Goal: Communication & Community: Answer question/provide support

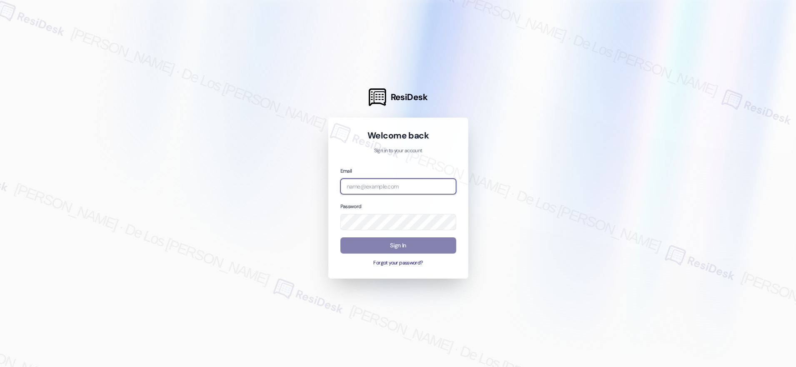
click at [404, 183] on input "email" at bounding box center [399, 186] width 116 height 16
type input "[EMAIL_ADDRESS][PERSON_NAME][DOMAIN_NAME]"
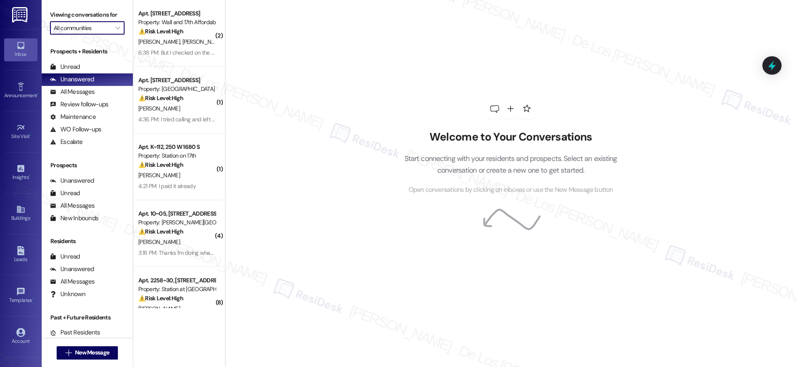
click at [60, 29] on input "All communities" at bounding box center [83, 27] width 58 height 13
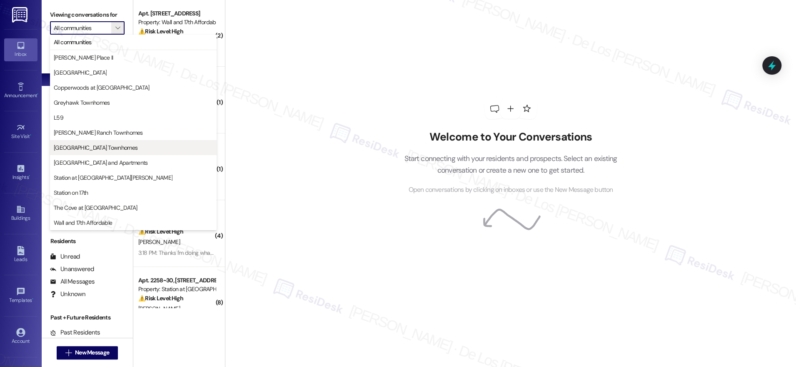
click at [91, 149] on span "[GEOGRAPHIC_DATA] Townhomes" at bounding box center [96, 147] width 84 height 8
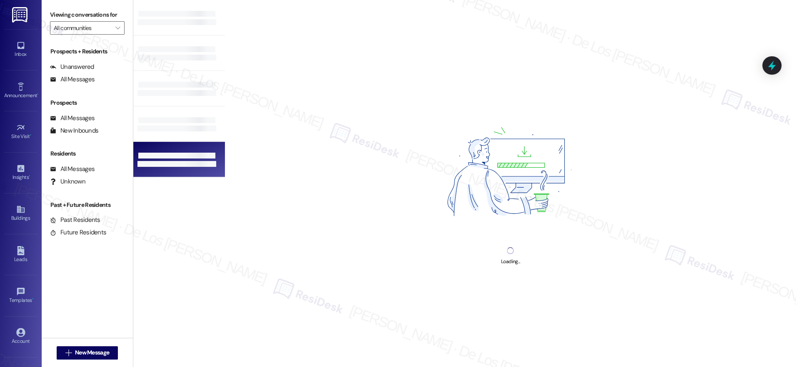
type input "[GEOGRAPHIC_DATA] Townhomes"
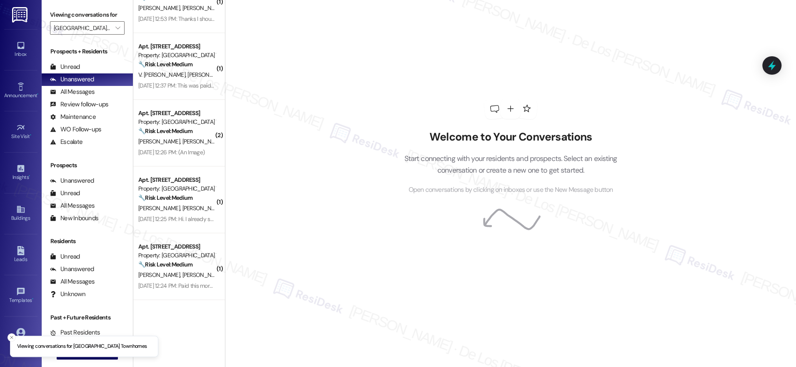
scroll to position [305, 0]
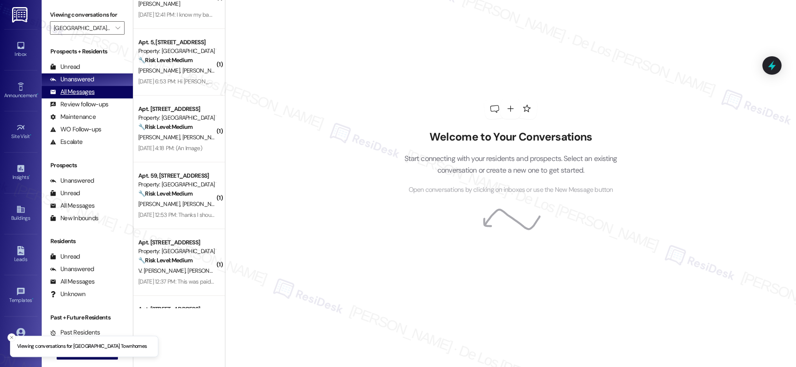
click at [88, 94] on div "All Messages" at bounding box center [72, 92] width 45 height 9
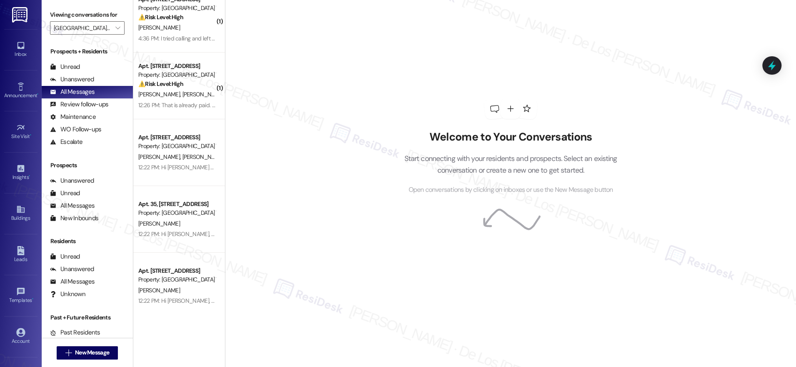
scroll to position [15, 0]
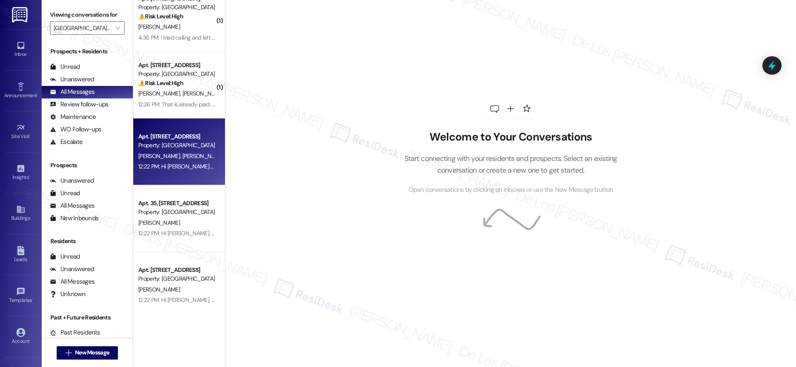
click at [180, 154] on div "[PERSON_NAME] [PERSON_NAME]" at bounding box center [177, 156] width 79 height 10
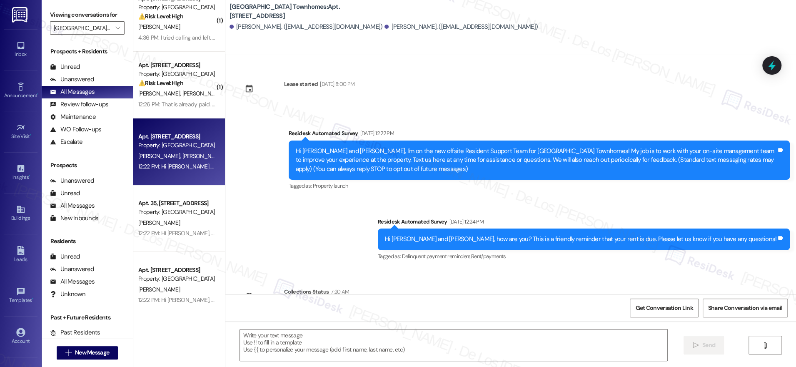
type textarea "Fetching suggested responses. Please feel free to read through the conversation…"
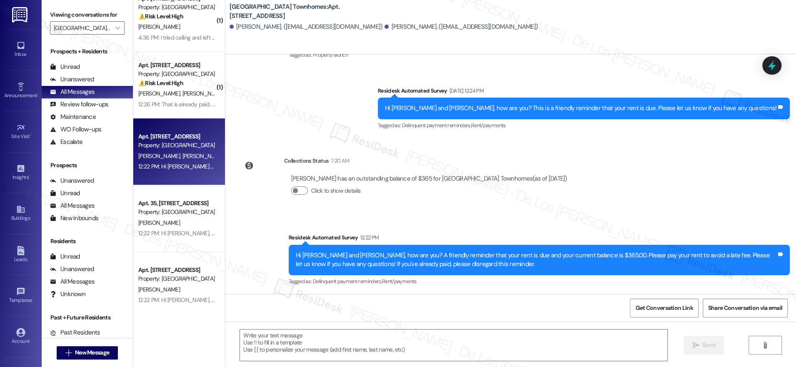
scroll to position [0, 0]
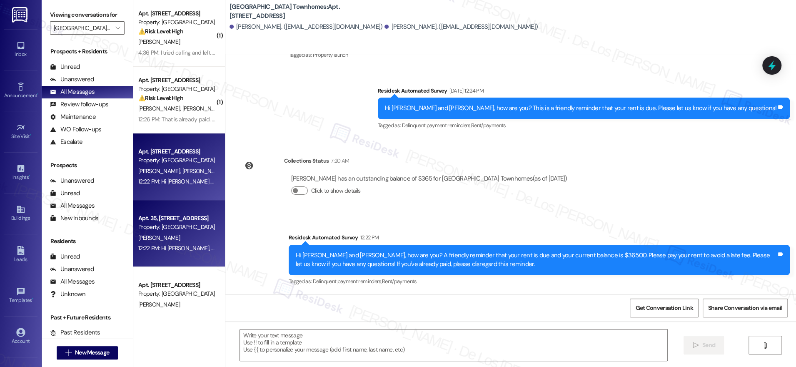
click at [166, 221] on div "Apt. 35, [STREET_ADDRESS]" at bounding box center [176, 218] width 77 height 9
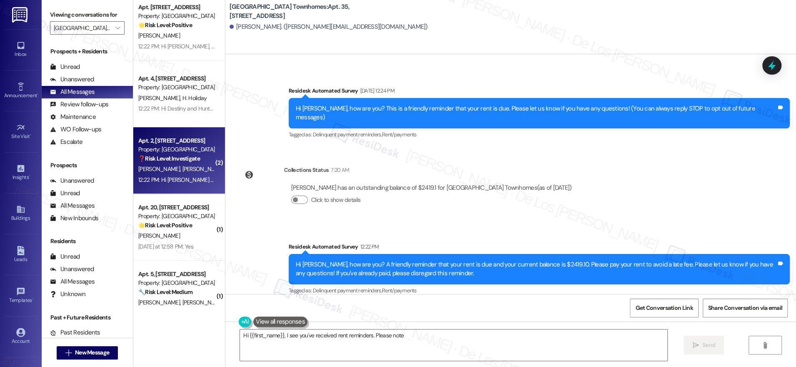
scroll to position [347, 0]
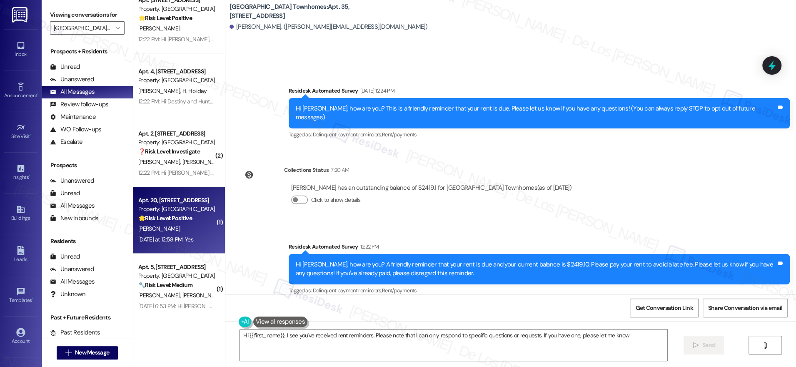
type textarea "Hi {{first_name}}, I see you've received rent reminders. Please note that I can…"
click at [168, 210] on div "Property: [GEOGRAPHIC_DATA] Townhomes" at bounding box center [176, 209] width 77 height 9
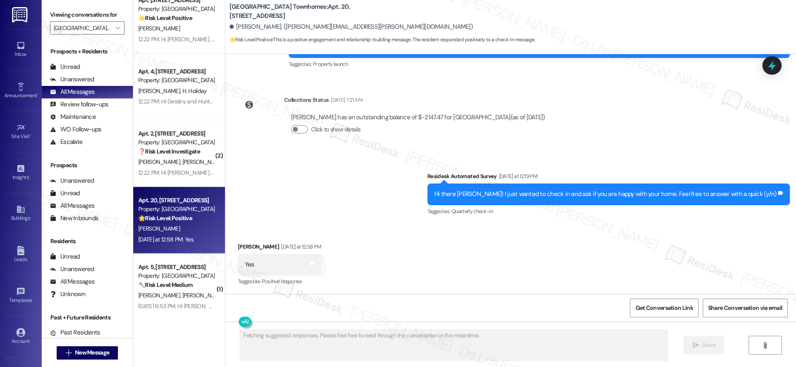
scroll to position [122, 0]
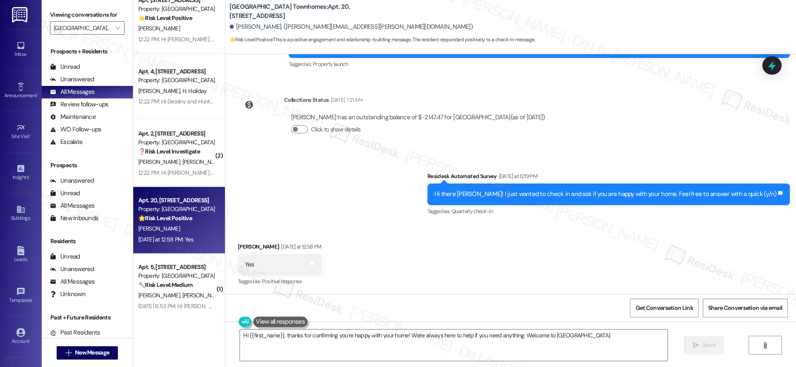
type textarea "Hi {{first_name}}, thanks for confirming you're happy with your home! We're alw…"
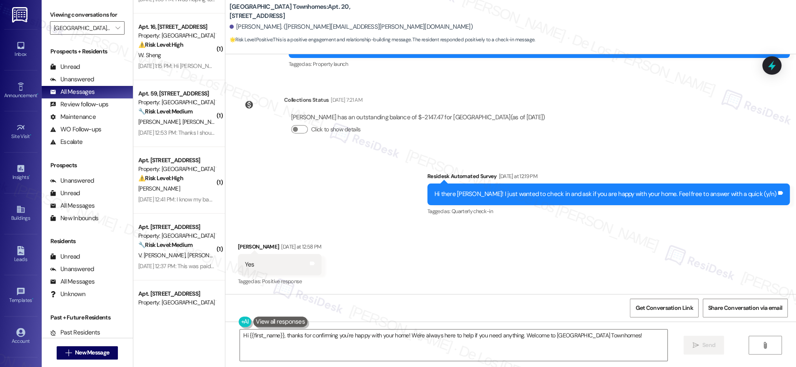
scroll to position [839, 0]
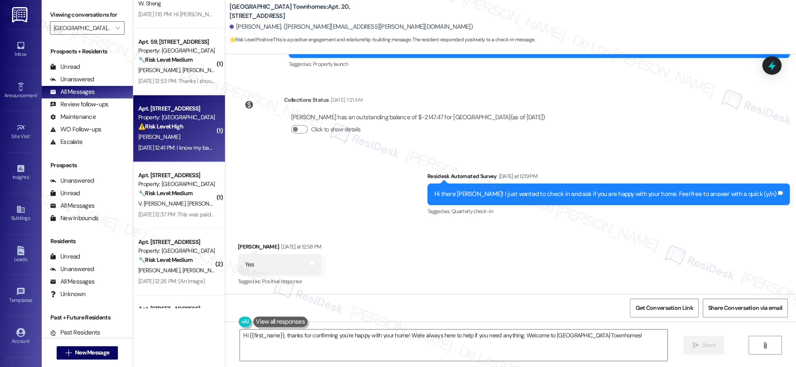
click at [150, 138] on div "[PERSON_NAME]" at bounding box center [177, 137] width 79 height 10
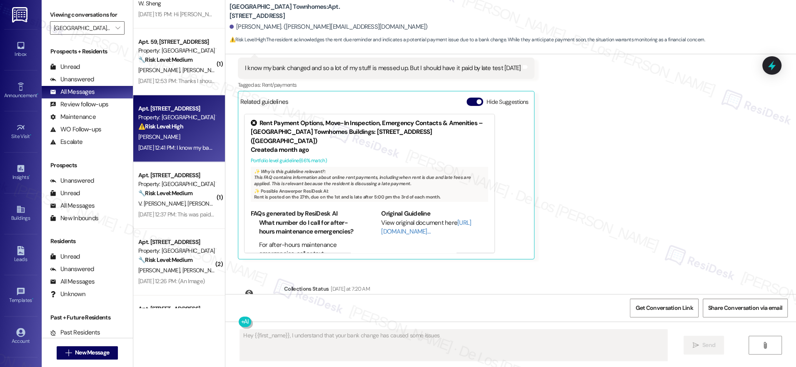
scroll to position [509, 0]
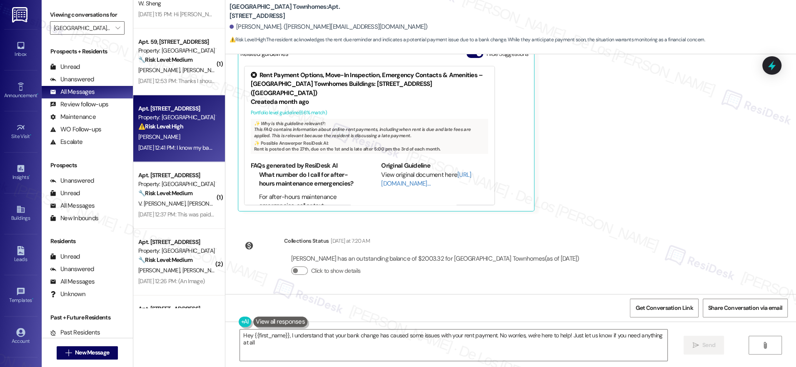
type textarea "Hey {{first_name}}, I understand that your bank change has caused some issues w…"
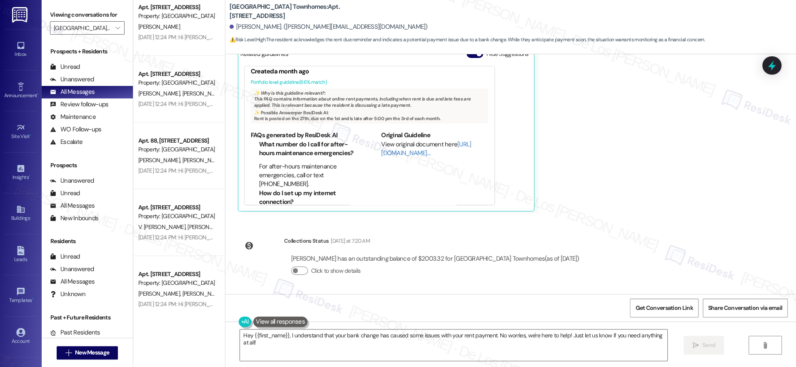
scroll to position [2277, 0]
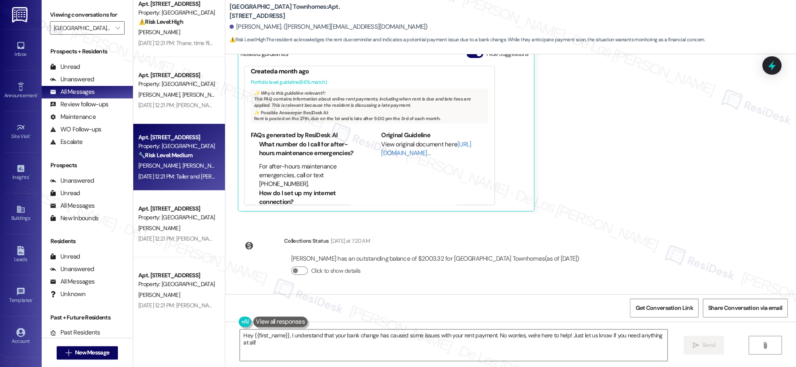
click at [180, 167] on div "[PERSON_NAME] [PERSON_NAME]" at bounding box center [177, 165] width 79 height 10
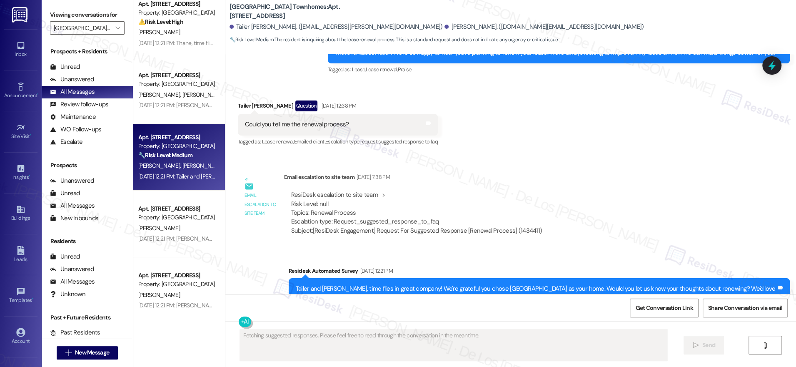
scroll to position [589, 0]
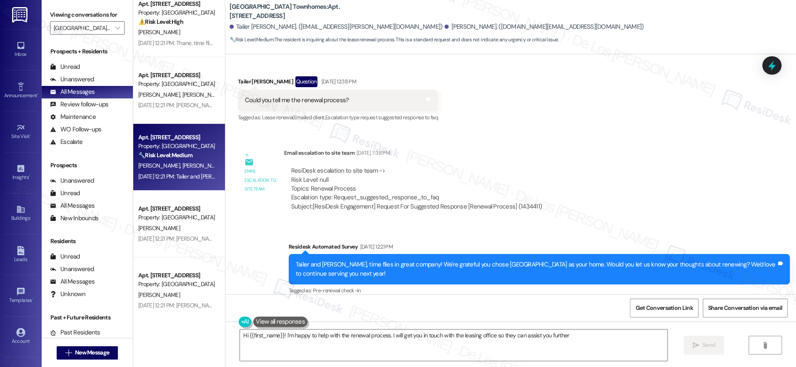
type textarea "Hi {{first_name}}! I'm happy to help with the renewal process. I will get you i…"
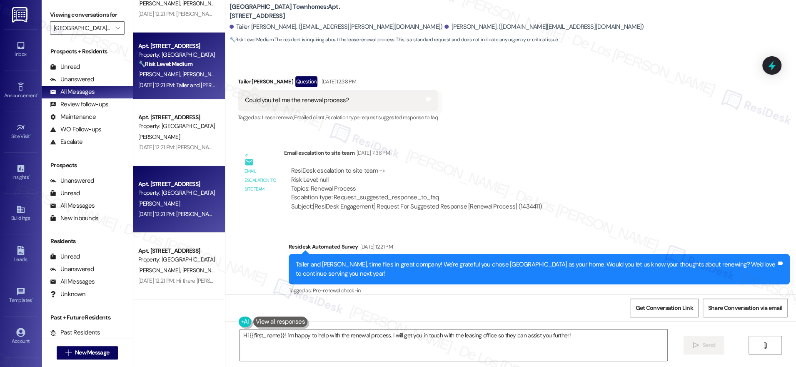
scroll to position [2372, 0]
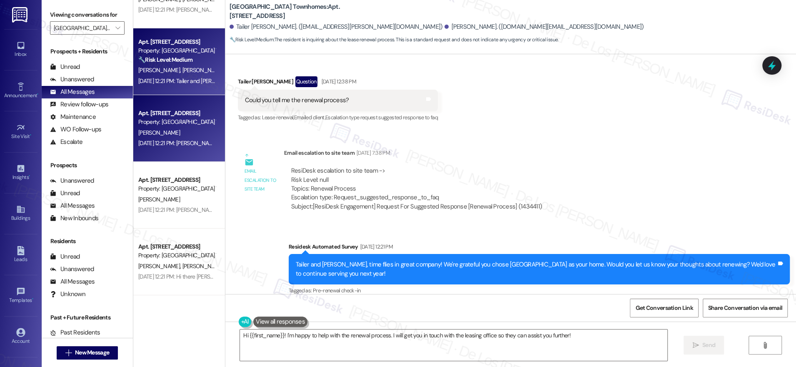
click at [183, 129] on div "[PERSON_NAME]" at bounding box center [177, 133] width 79 height 10
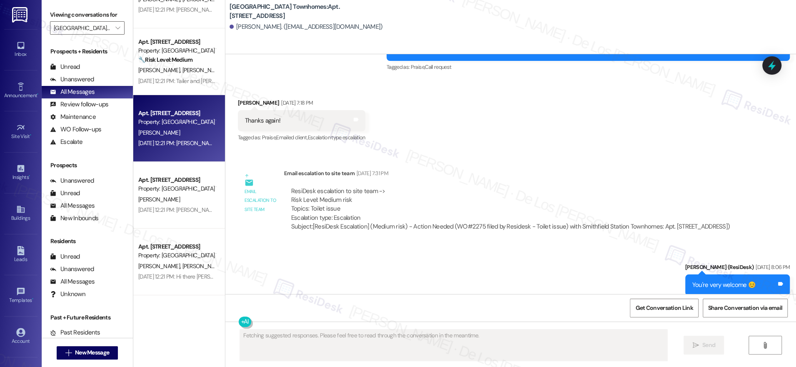
scroll to position [604, 0]
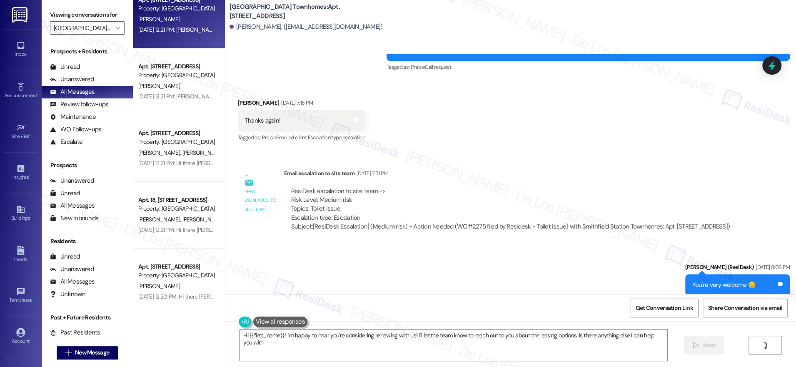
type textarea "Hi {{first_name}}! I'm happy to hear you're considering renewing with us! I'll …"
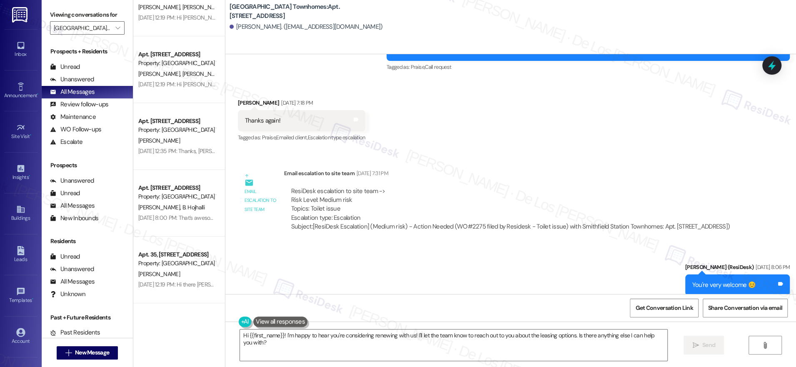
scroll to position [3027, 0]
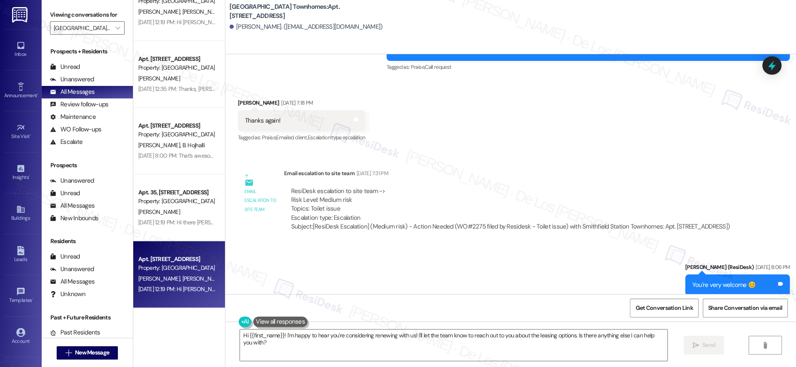
click at [182, 279] on span "[PERSON_NAME]" at bounding box center [204, 279] width 44 height 8
type textarea "Fetching suggested responses. Please feel free to read through the conversation…"
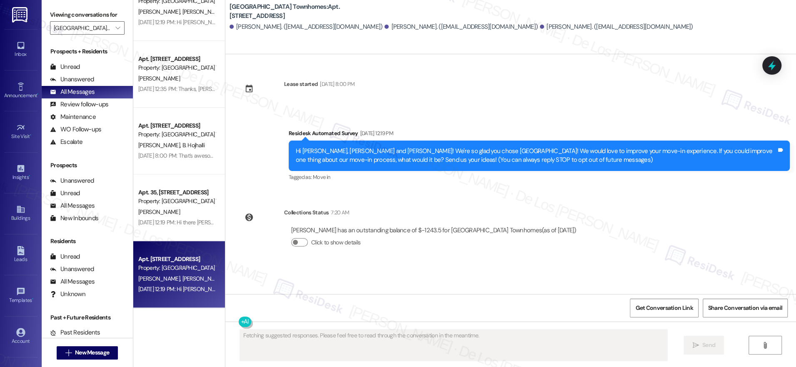
scroll to position [0, 0]
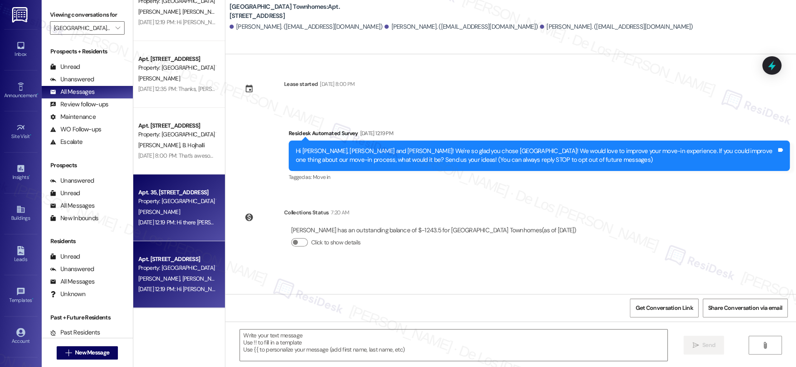
click at [198, 225] on div "[DATE] 12:19 PM: Hi there [PERSON_NAME] and [PERSON_NAME]! I just wanted to che…" at bounding box center [341, 222] width 406 height 8
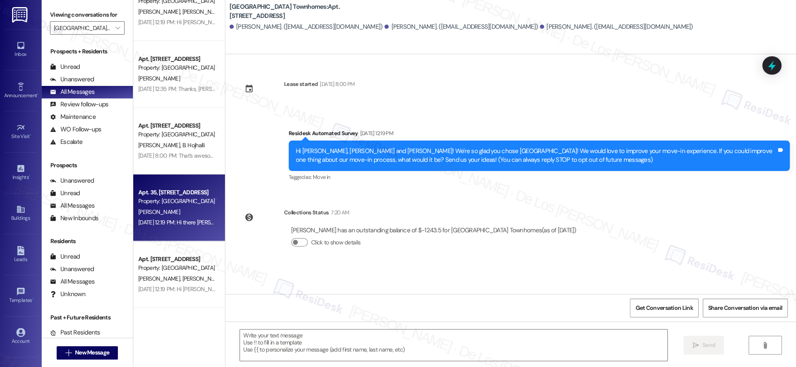
type textarea "Fetching suggested responses. Please feel free to read through the conversation…"
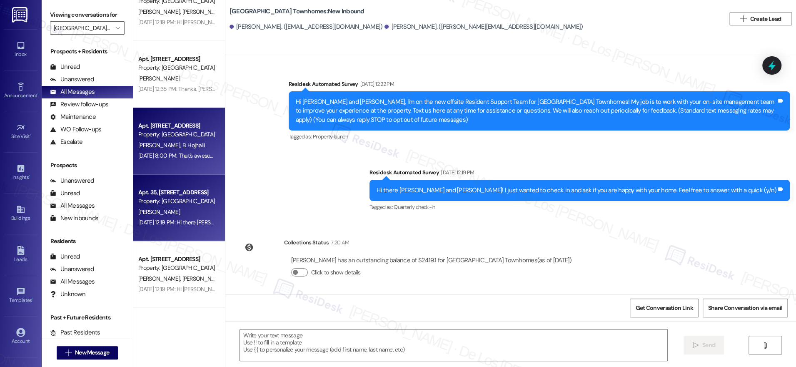
click at [196, 144] on span "B. Hojhalli" at bounding box center [193, 145] width 22 height 8
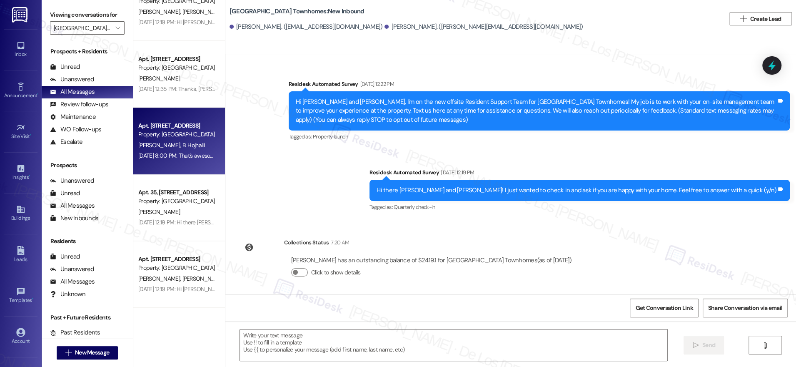
type textarea "Fetching suggested responses. Please feel free to read through the conversation…"
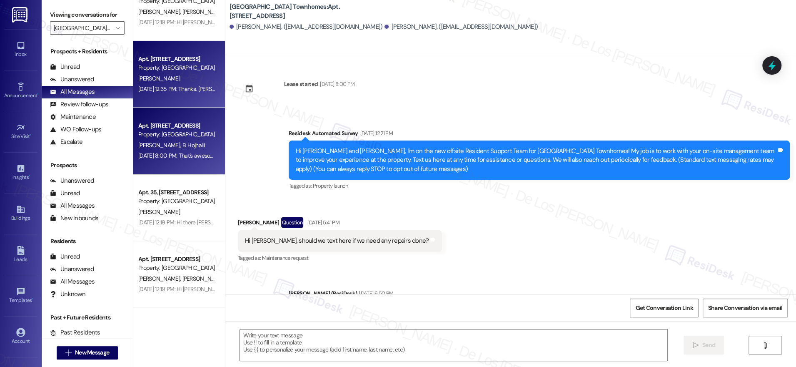
click at [178, 73] on div "[PERSON_NAME]" at bounding box center [177, 78] width 79 height 10
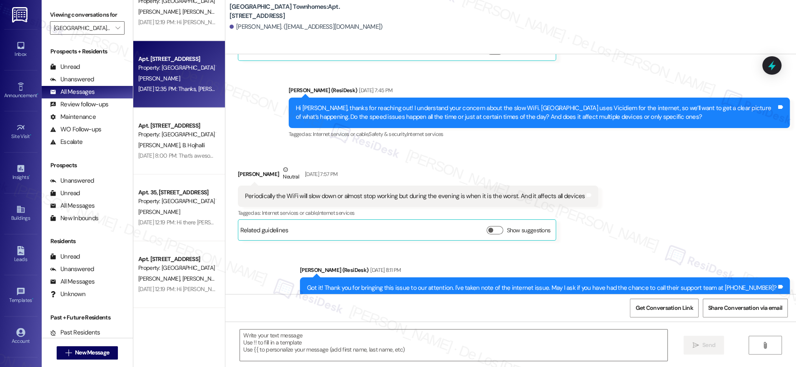
type textarea "Fetching suggested responses. Please feel free to read through the conversation…"
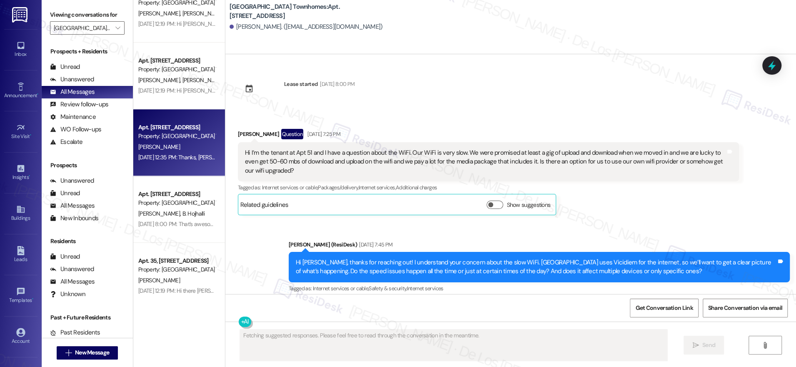
scroll to position [2958, 0]
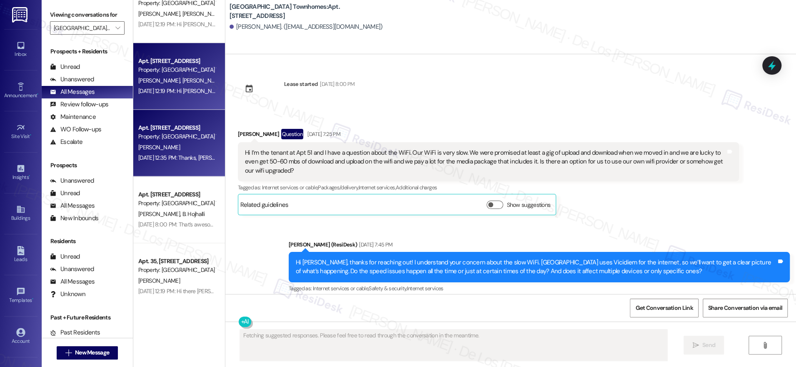
click at [182, 79] on span "[PERSON_NAME]" at bounding box center [204, 81] width 44 height 8
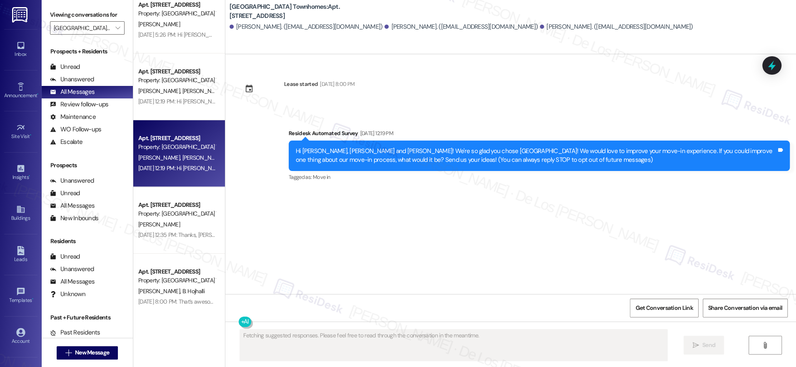
scroll to position [2881, 0]
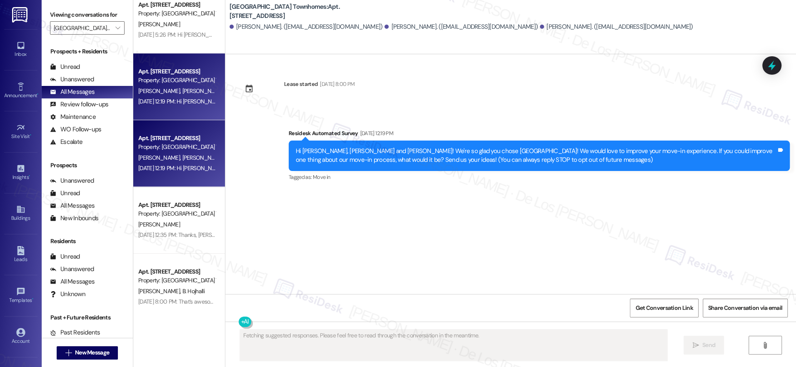
click at [168, 95] on div "[PERSON_NAME] [PERSON_NAME]" at bounding box center [177, 91] width 79 height 10
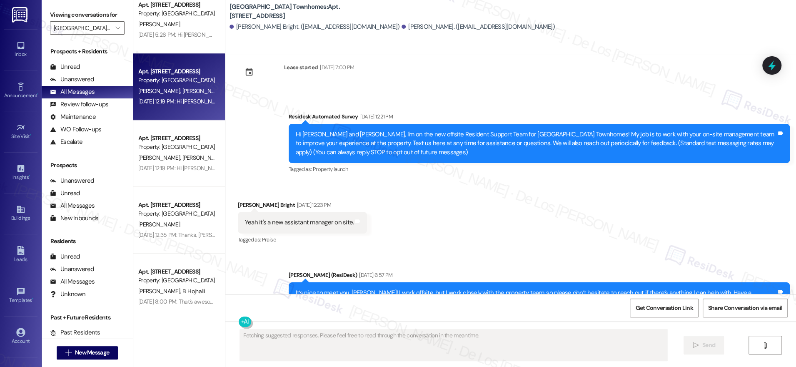
scroll to position [0, 0]
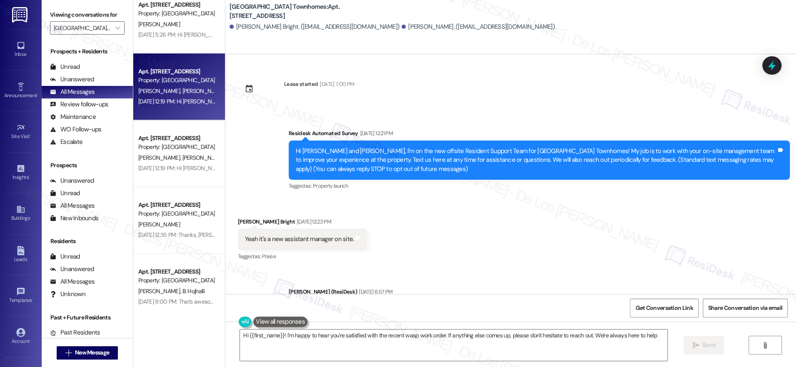
type textarea "Hi {{first_name}}! I'm happy to hear you're satisfied with the recent wasp work…"
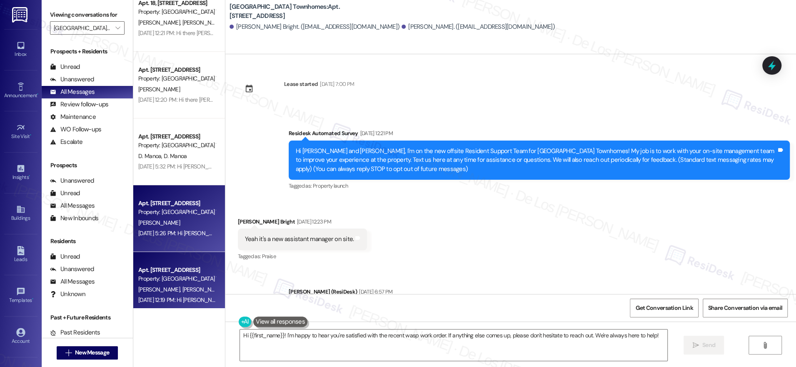
click at [171, 203] on div "Apt. [STREET_ADDRESS]" at bounding box center [176, 203] width 77 height 9
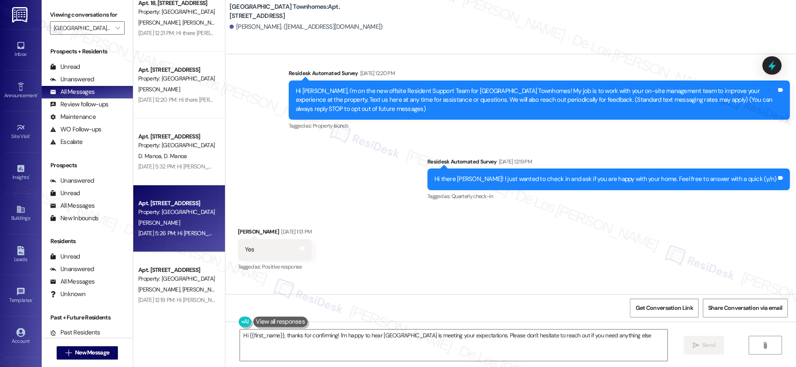
type textarea "Hi {{first_name}}, thanks for confirming! I'm happy to hear [GEOGRAPHIC_DATA] i…"
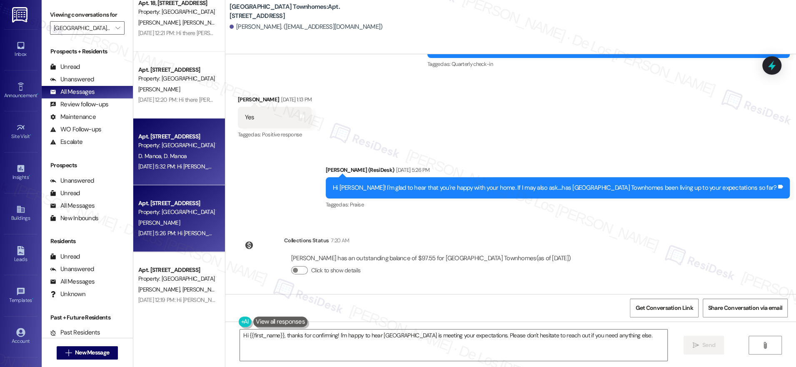
click at [177, 160] on span "D. Manoa" at bounding box center [175, 156] width 23 height 8
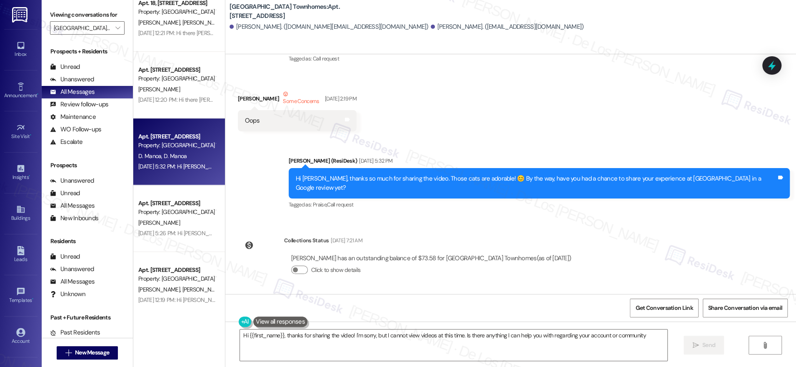
type textarea "Hi {{first_name}}, thanks for sharing the video! I'm sorry, but I cannot view v…"
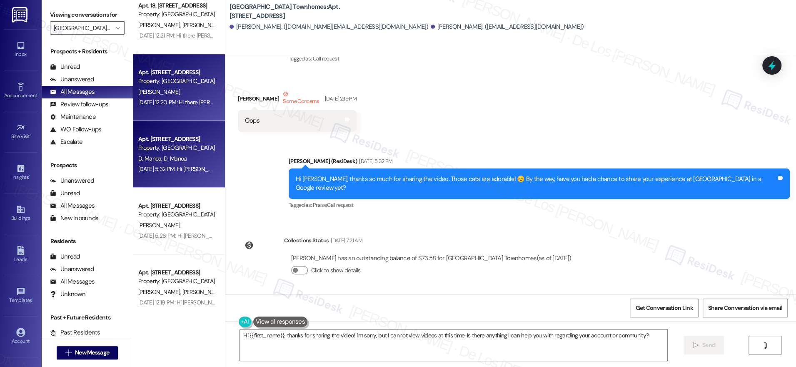
click at [178, 102] on div "[DATE] 12:20 PM: Hi there [PERSON_NAME]! I just wanted to check in and ask if y…" at bounding box center [315, 102] width 355 height 8
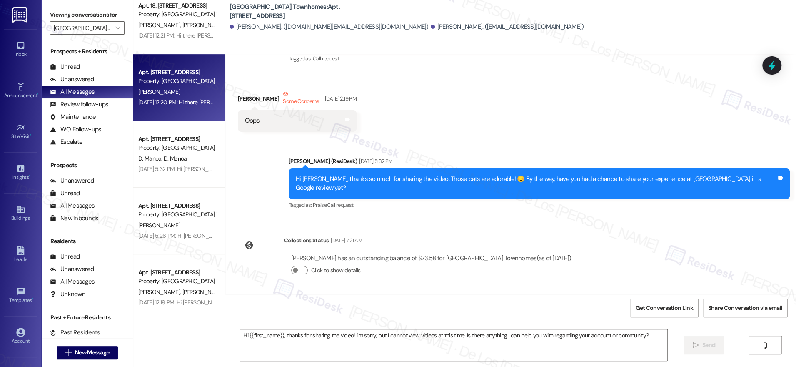
type textarea "Fetching suggested responses. Please feel free to read through the conversation…"
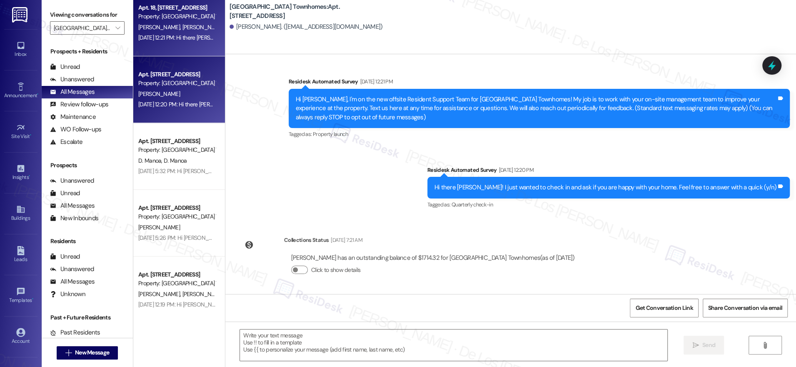
click at [168, 48] on div "Apt. 18, [STREET_ADDRESS] Property: [GEOGRAPHIC_DATA] Townhomes [PERSON_NAME] […" at bounding box center [179, 23] width 92 height 67
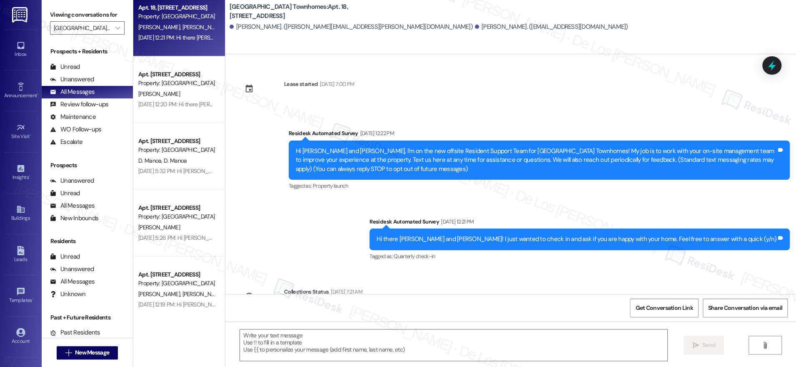
type textarea "Fetching suggested responses. Please feel free to read through the conversation…"
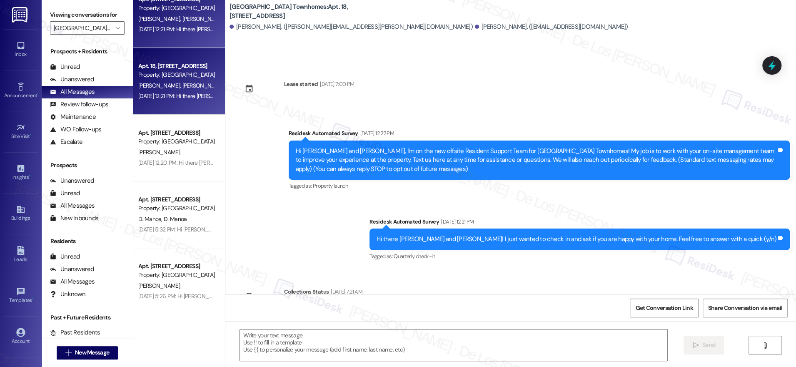
click at [169, 35] on div "Apt. 92, [STREET_ADDRESS] Property: [GEOGRAPHIC_DATA] Townhomes [PERSON_NAME] […" at bounding box center [179, 14] width 92 height 67
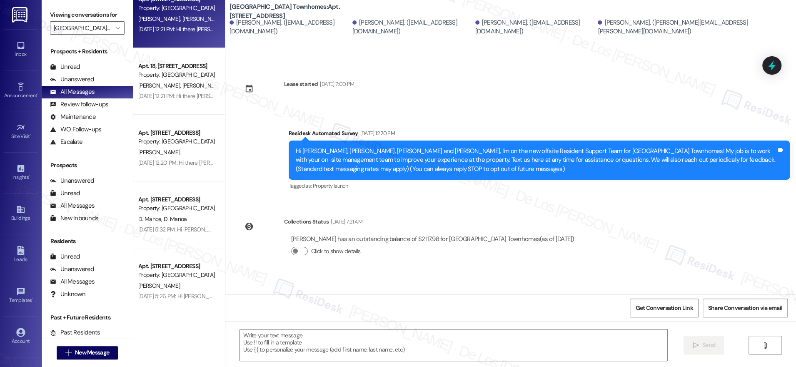
type textarea "Fetching suggested responses. Please feel free to read through the conversation…"
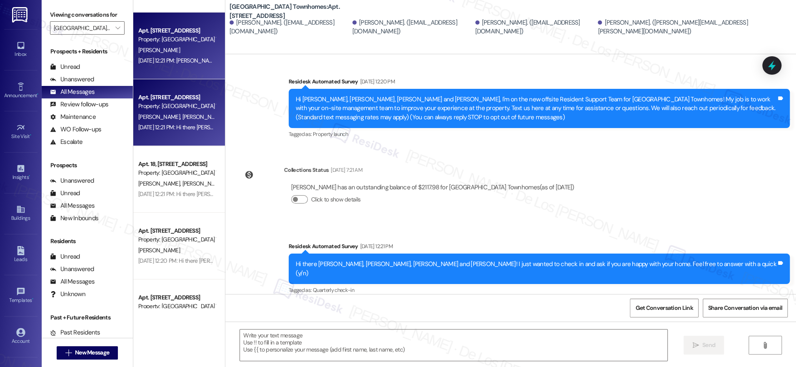
click at [170, 49] on div "[PERSON_NAME]" at bounding box center [177, 50] width 79 height 10
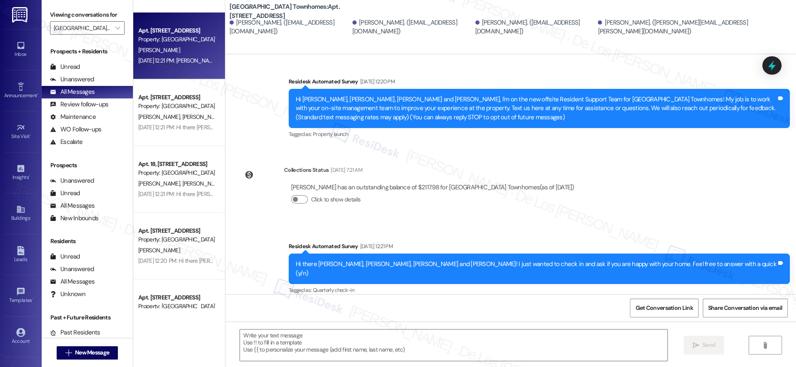
type textarea "Fetching suggested responses. Please feel free to read through the conversation…"
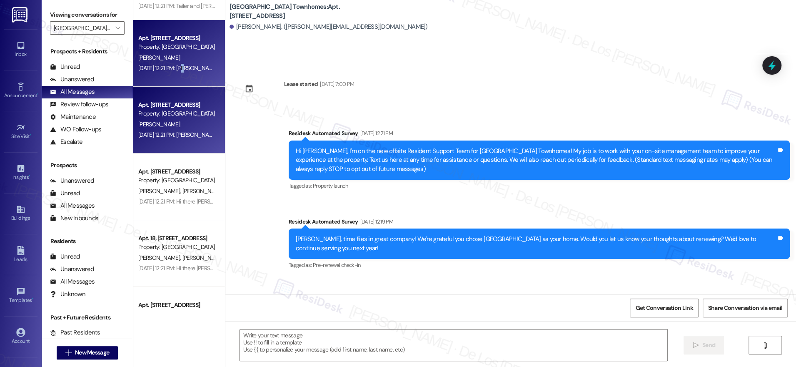
click at [178, 70] on div "[DATE] 12:21 PM: [PERSON_NAME], time flies in great company! We're grateful you…" at bounding box center [406, 68] width 537 height 8
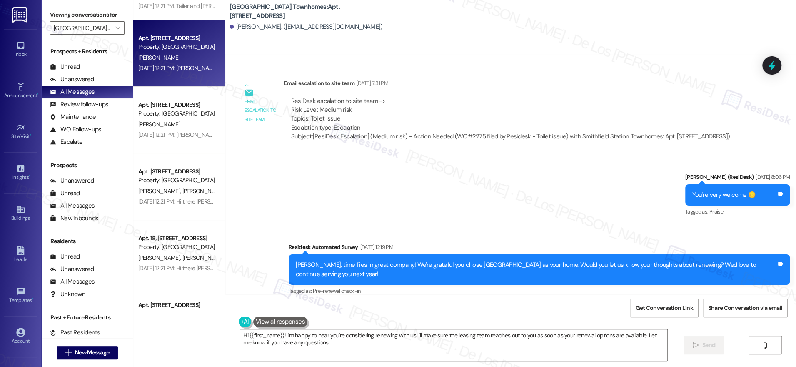
type textarea "Hi {{first_name}}! I'm happy to hear you're considering renewing with us. I'll …"
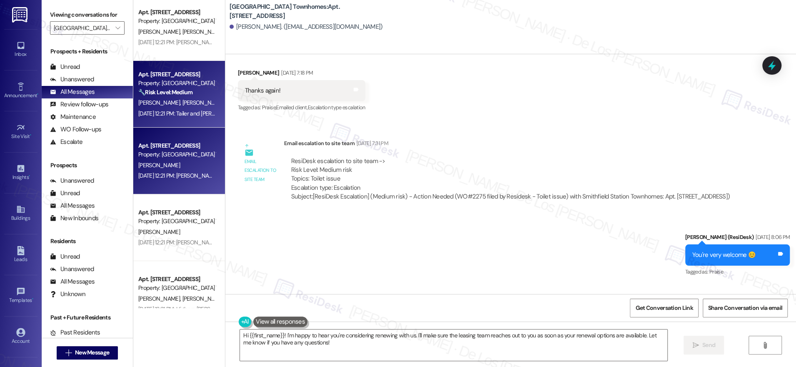
click at [191, 97] on div "Apt. 41, [STREET_ADDRESS] Property: [GEOGRAPHIC_DATA] Townhomes 🔧 Risk Level: M…" at bounding box center [177, 83] width 79 height 28
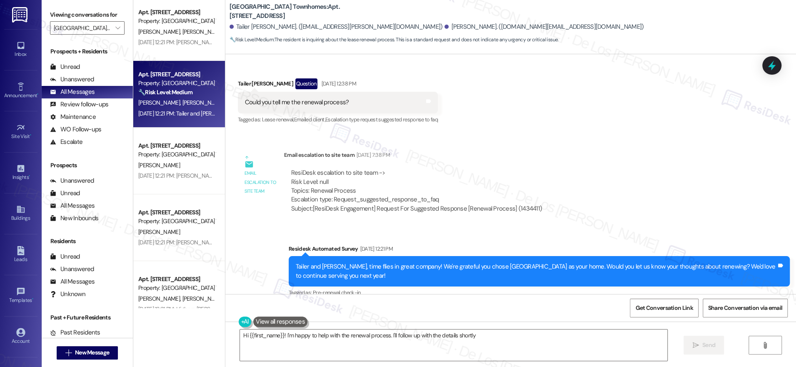
type textarea "Hi {{first_name}}! I'm happy to help with the renewal process. I'll follow up w…"
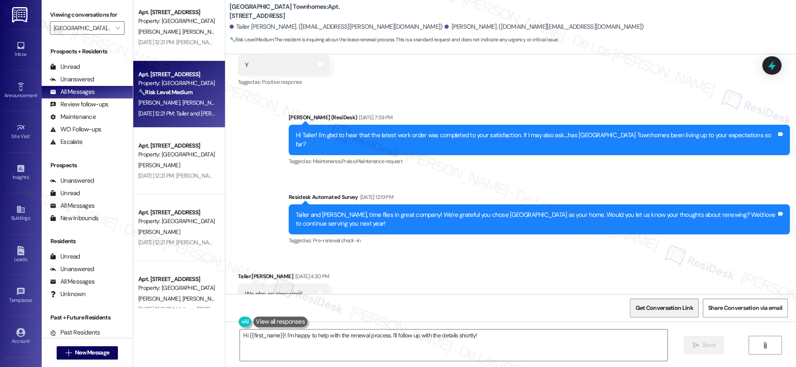
click at [665, 307] on span "Get Conversation Link" at bounding box center [665, 307] width 58 height 9
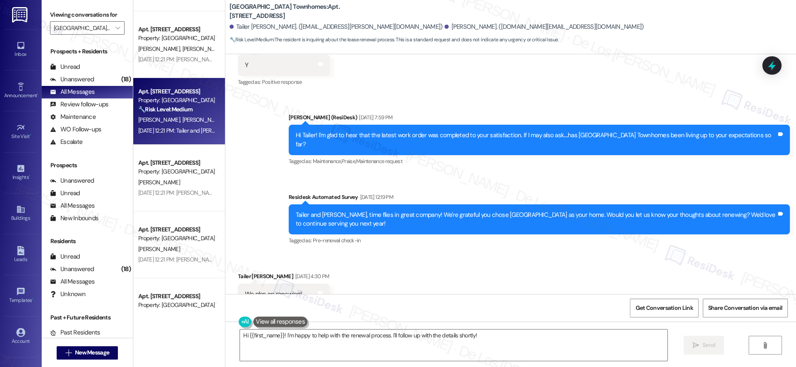
scroll to position [2322, 0]
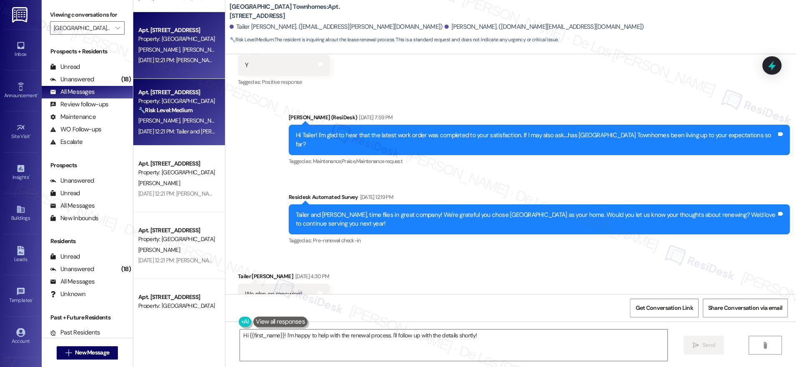
click at [188, 58] on div "[DATE] 12:21 PM: [PERSON_NAME] and [PERSON_NAME], time flies in great company! …" at bounding box center [433, 60] width 591 height 8
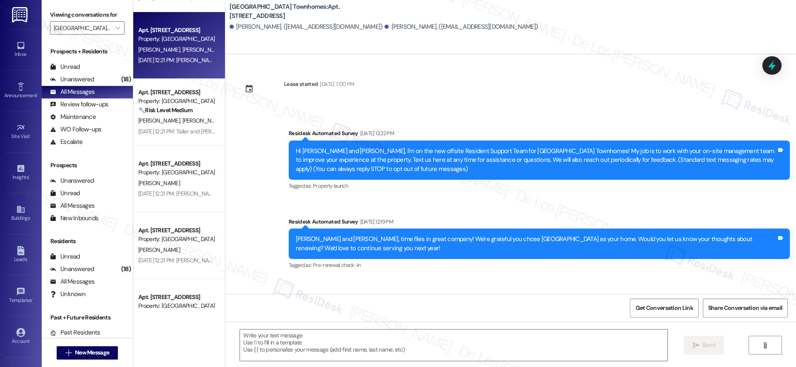
type textarea "Fetching suggested responses. Please feel free to read through the conversation…"
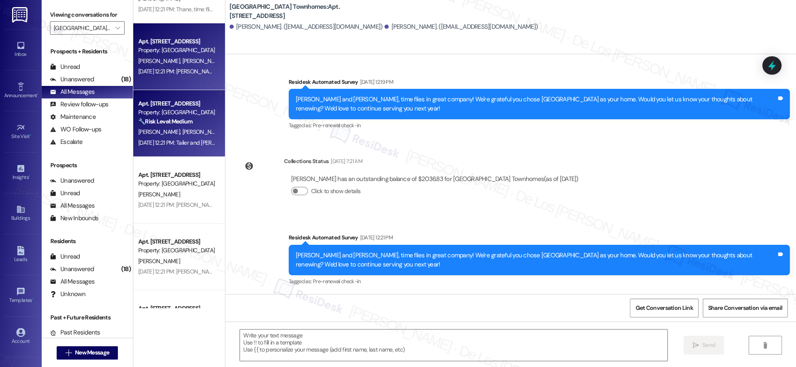
scroll to position [2188, 0]
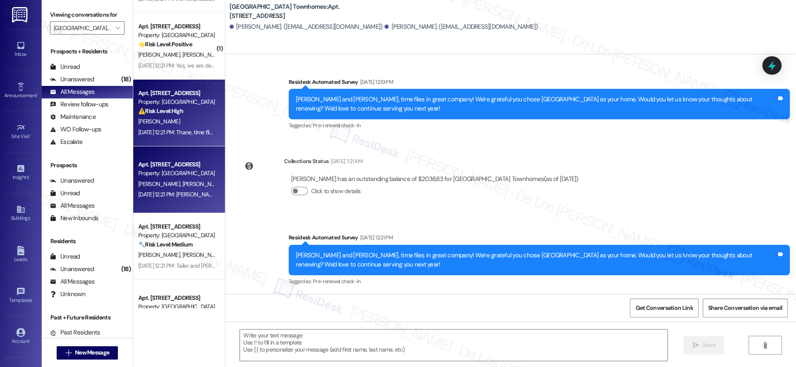
click at [184, 101] on div "Property: [GEOGRAPHIC_DATA] Townhomes" at bounding box center [176, 102] width 77 height 9
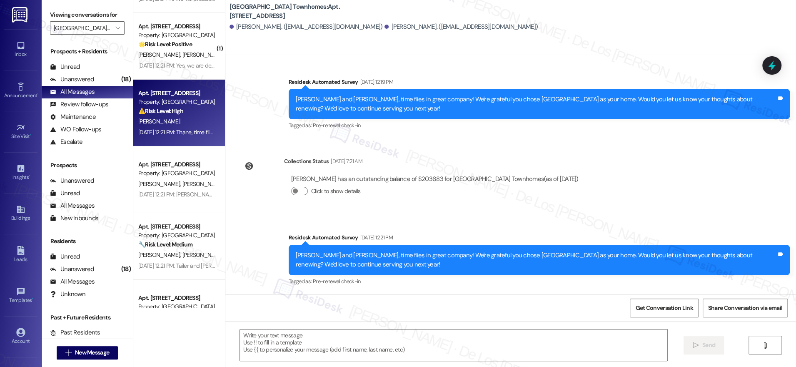
type textarea "Fetching suggested responses. Please feel free to read through the conversation…"
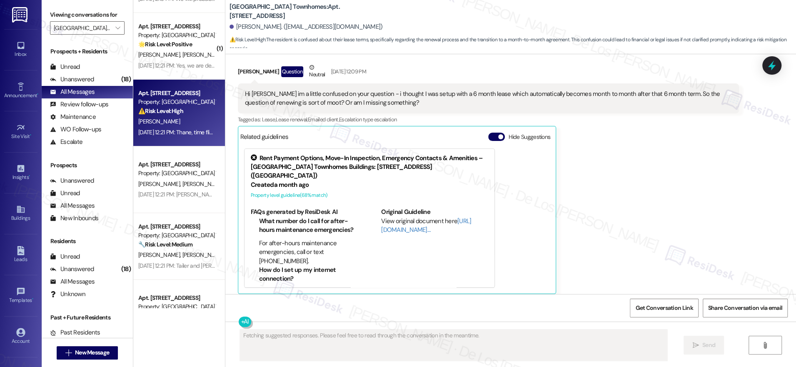
scroll to position [572, 0]
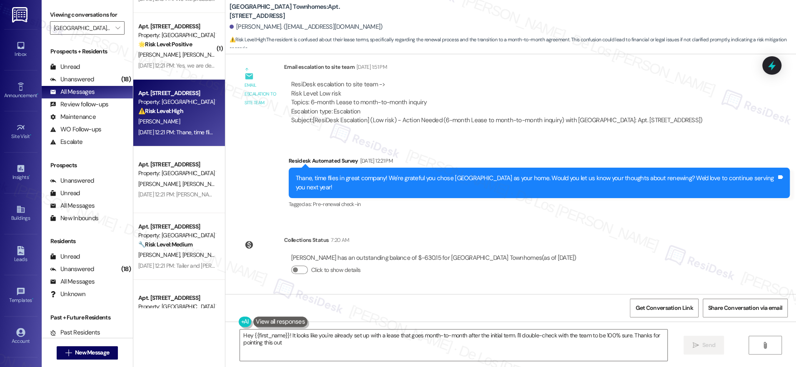
type textarea "Hey {{first_name}}! It looks like you're already set up with a lease that goes …"
click at [677, 311] on span "Get Conversation Link" at bounding box center [665, 307] width 58 height 9
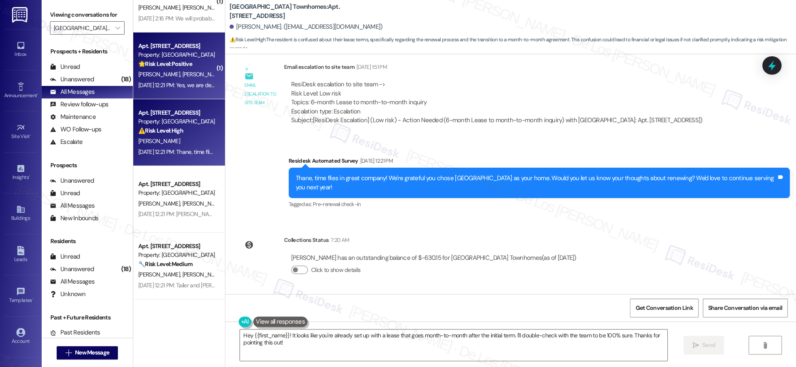
click at [178, 89] on div "[DATE] 12:21 PM: Yes, we are definitely considering renewing for next year! [DA…" at bounding box center [177, 85] width 79 height 10
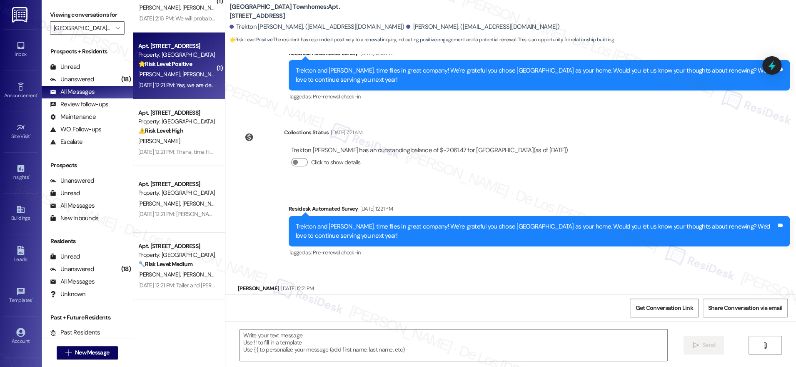
type textarea "Fetching suggested responses. Please feel free to read through the conversation…"
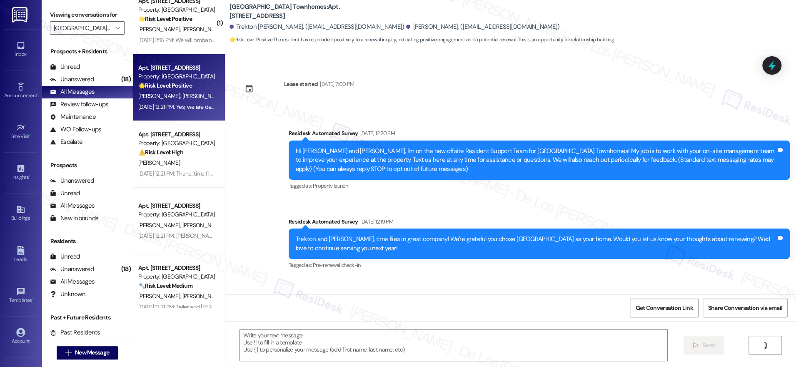
scroll to position [2094, 0]
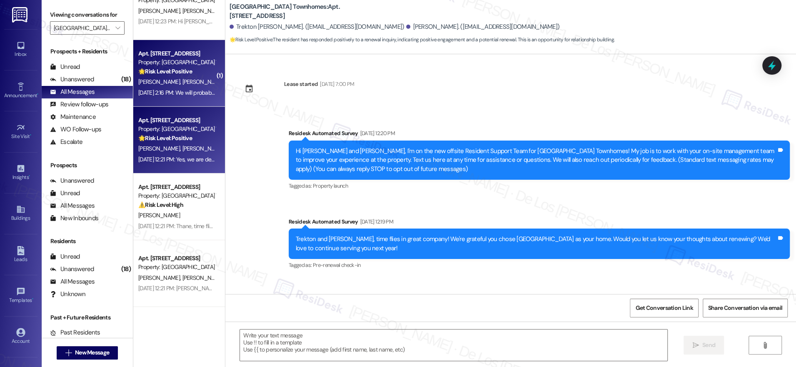
click at [184, 73] on strong "🌟 Risk Level: Positive" at bounding box center [165, 72] width 54 height 8
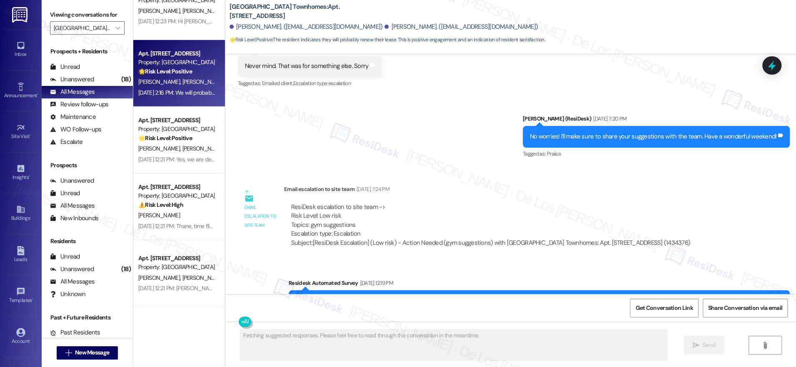
scroll to position [688, 0]
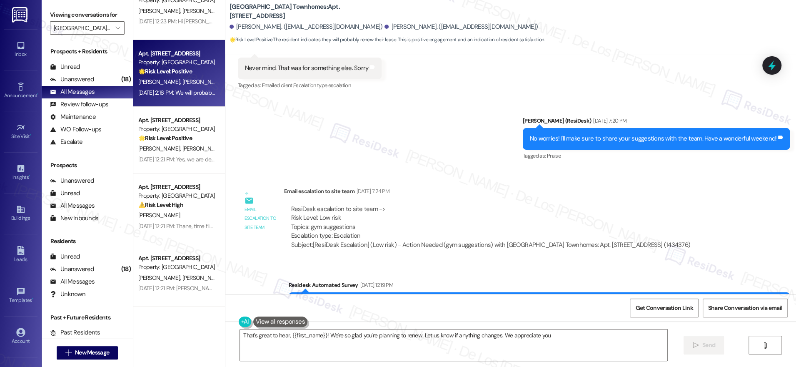
type textarea "That's great to hear, {{first_name}}! We're so glad you're planning to renew. L…"
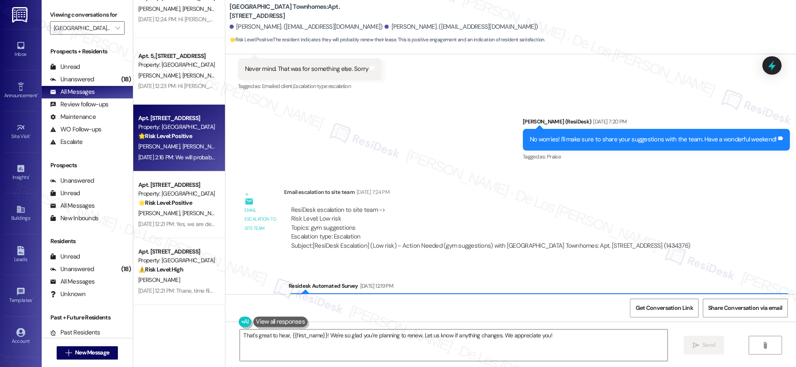
scroll to position [2021, 0]
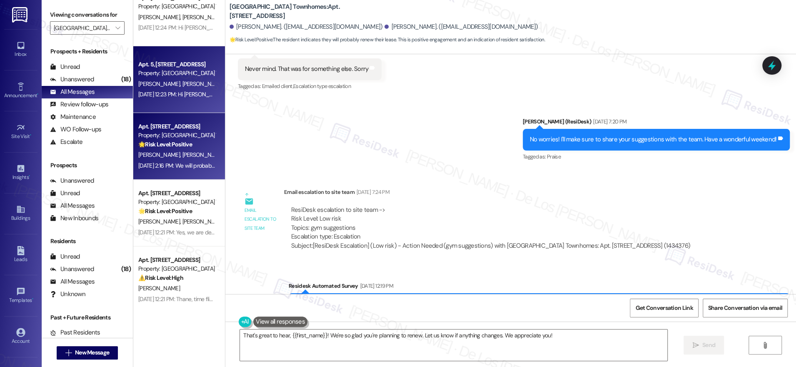
click at [180, 82] on div "[PERSON_NAME] [PERSON_NAME]" at bounding box center [177, 84] width 79 height 10
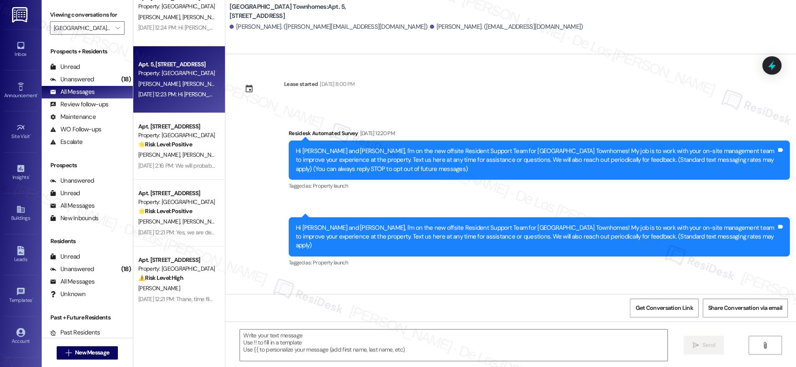
type textarea "Fetching suggested responses. Please feel free to read through the conversation…"
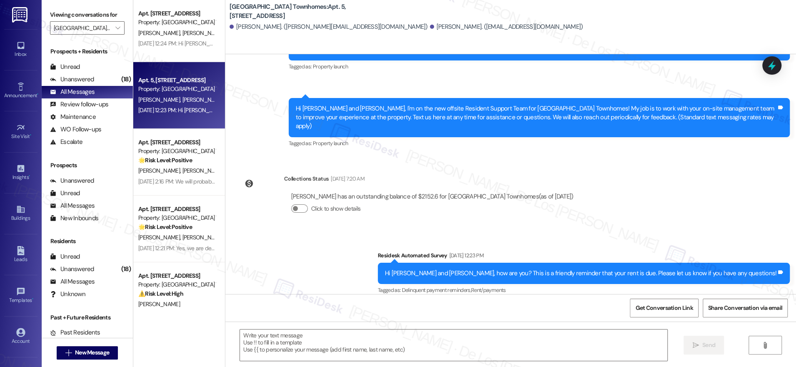
scroll to position [2005, 0]
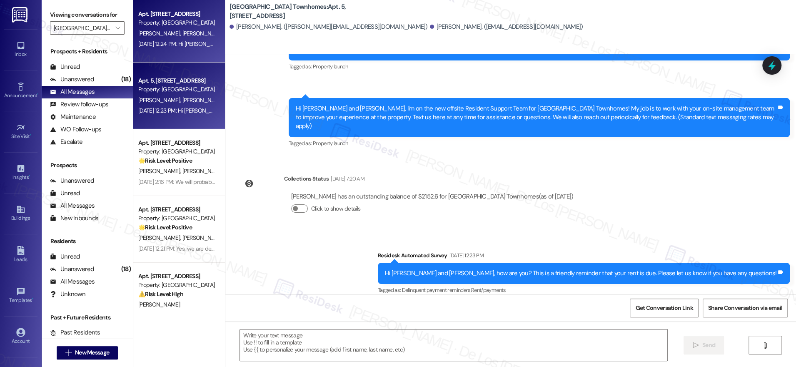
click at [165, 46] on div "[DATE] 12:24 PM: Hi [PERSON_NAME] and [PERSON_NAME], how are you? This is a fri…" at bounding box center [338, 44] width 401 height 8
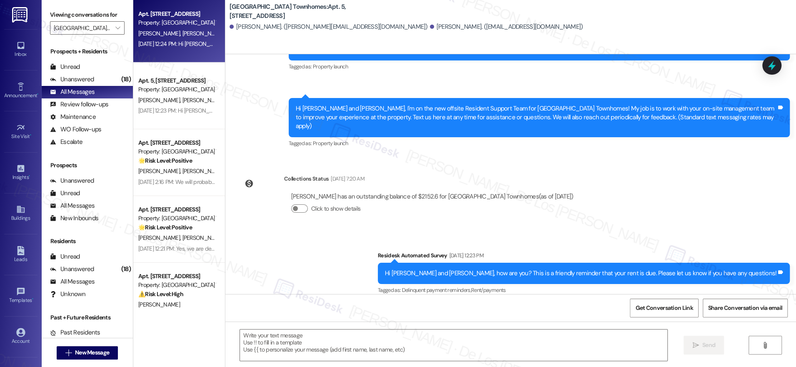
type textarea "Fetching suggested responses. Please feel free to read through the conversation…"
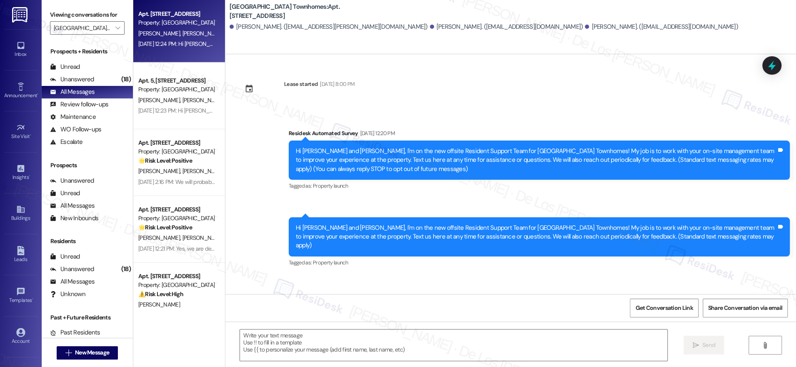
scroll to position [1910, 0]
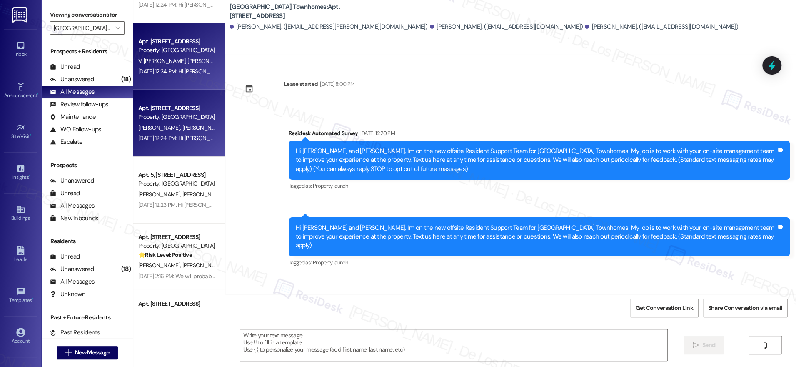
click at [177, 50] on div "Property: [GEOGRAPHIC_DATA] Townhomes" at bounding box center [176, 50] width 77 height 9
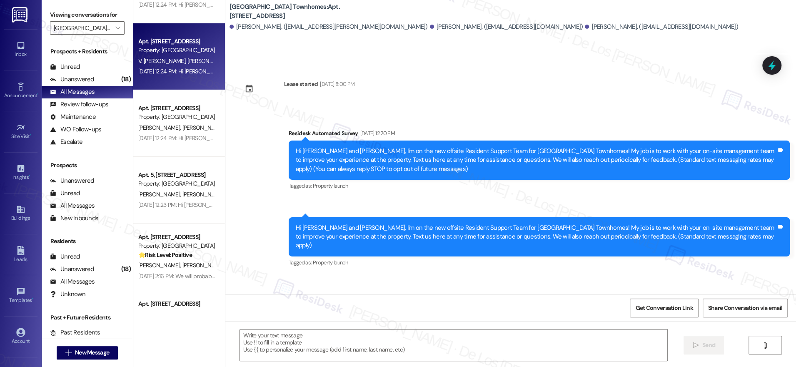
type textarea "Fetching suggested responses. Please feel free to read through the conversation…"
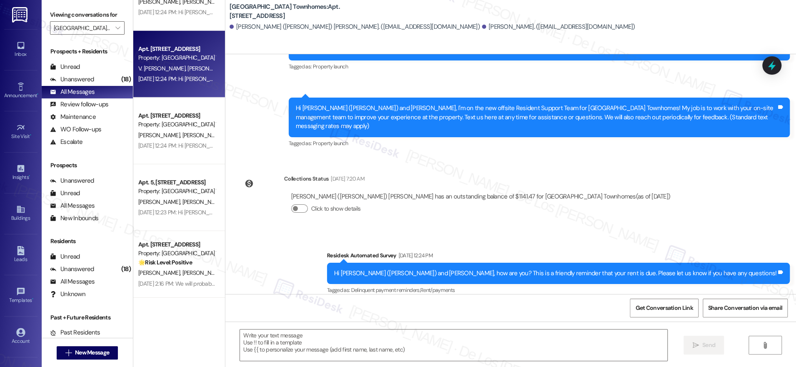
scroll to position [1892, 0]
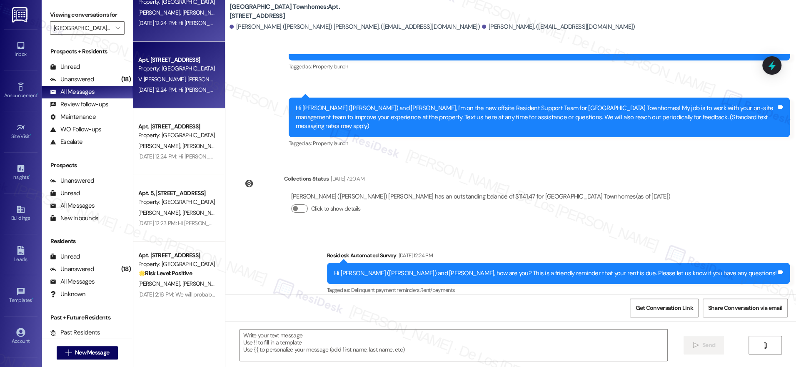
click at [174, 31] on div "Apt. 88, [STREET_ADDRESS] Property: [GEOGRAPHIC_DATA] Townhomes C. [PERSON_NAME…" at bounding box center [179, 8] width 92 height 67
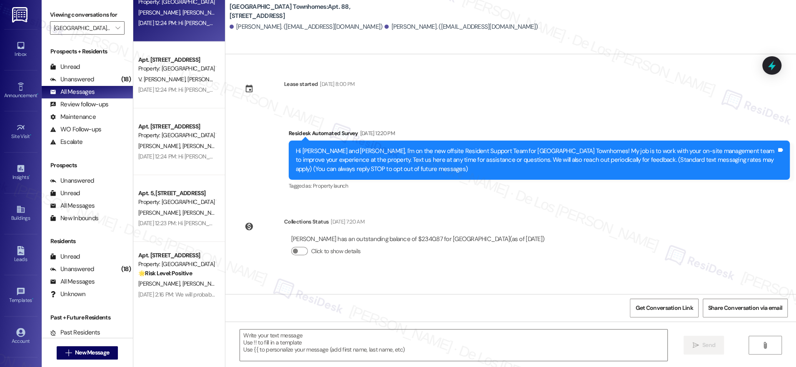
type textarea "Fetching suggested responses. Please feel free to read through the conversation…"
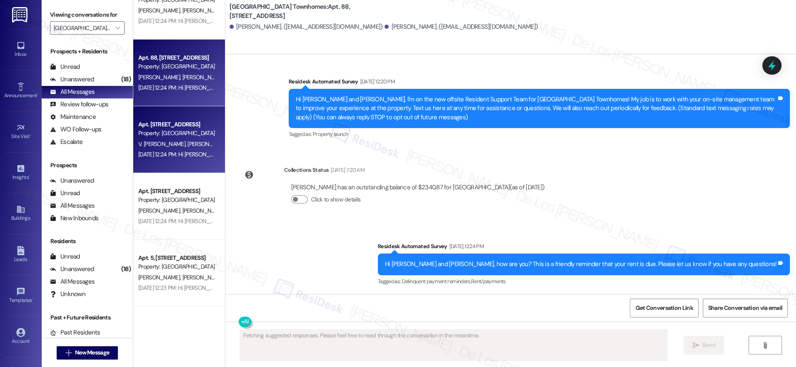
scroll to position [1820, 0]
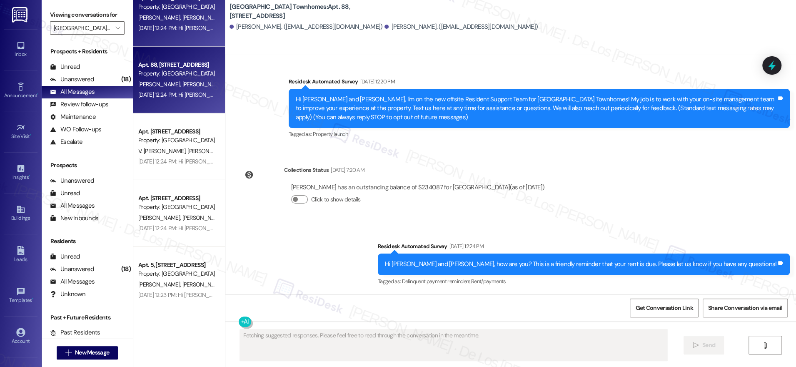
click at [185, 37] on div "Apt. 86, [STREET_ADDRESS] Property: [GEOGRAPHIC_DATA] Townhomes [PERSON_NAME] […" at bounding box center [179, 13] width 92 height 67
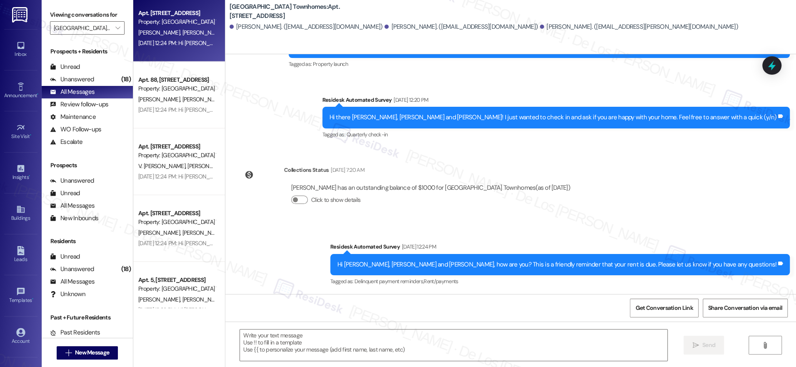
scroll to position [1737, 0]
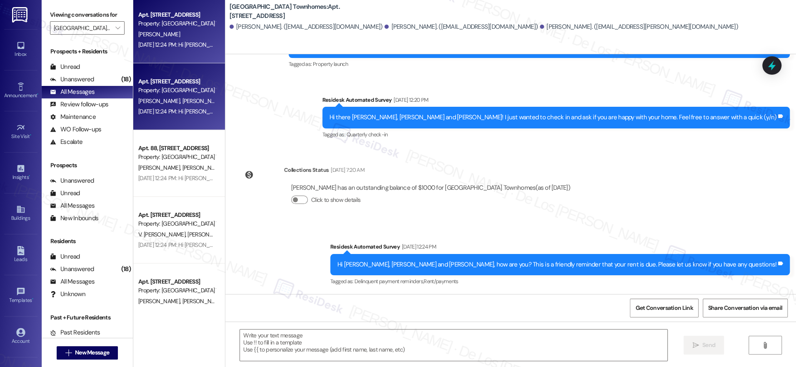
click at [189, 46] on div "[DATE] 12:24 PM: Hi [PERSON_NAME], how are you? This is a friendly reminder tha…" at bounding box center [311, 45] width 346 height 8
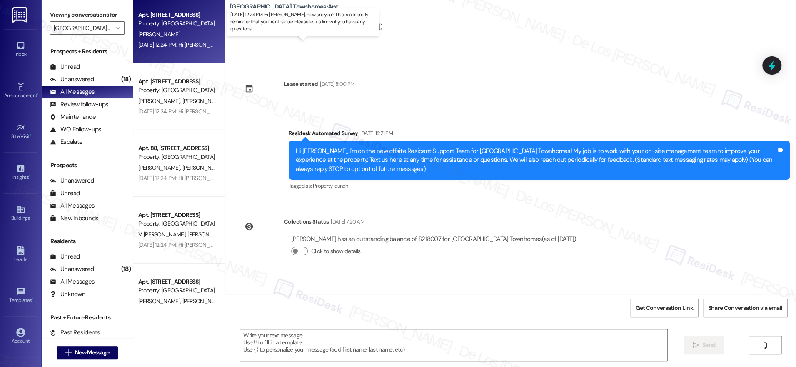
type textarea "Fetching suggested responses. Please feel free to read through the conversation…"
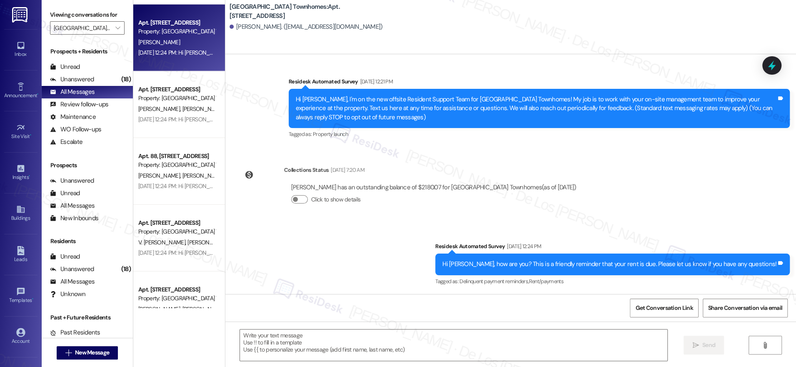
scroll to position [1586, 0]
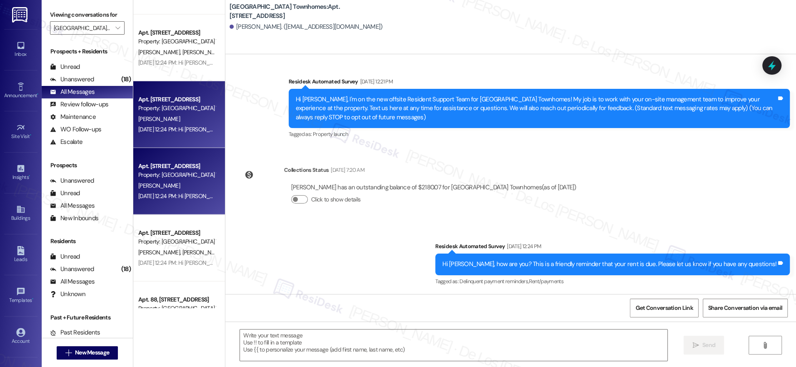
click at [174, 107] on div "Property: [GEOGRAPHIC_DATA] Townhomes" at bounding box center [176, 108] width 77 height 9
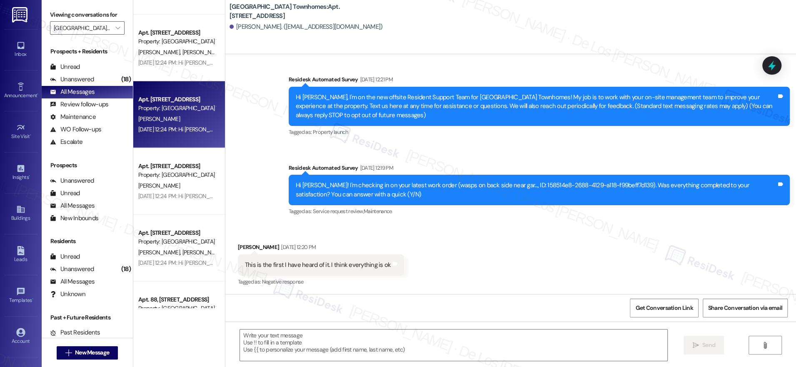
type textarea "Fetching suggested responses. Please feel free to read through the conversation…"
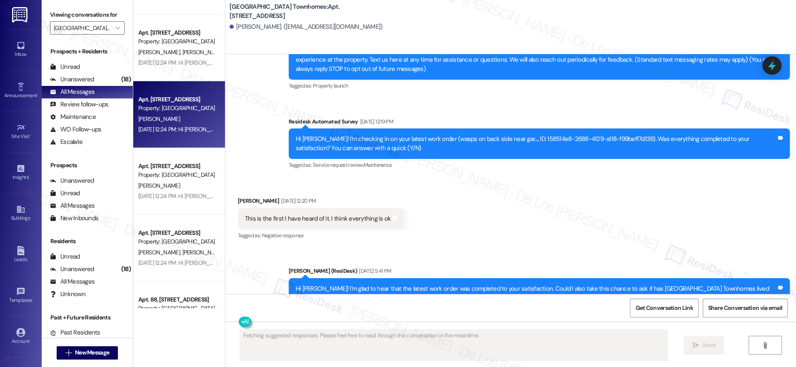
scroll to position [280, 0]
